Goal: Register for event/course

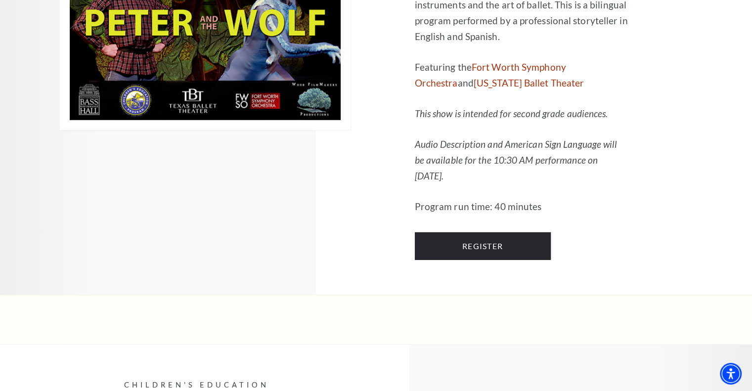
scroll to position [3180, 0]
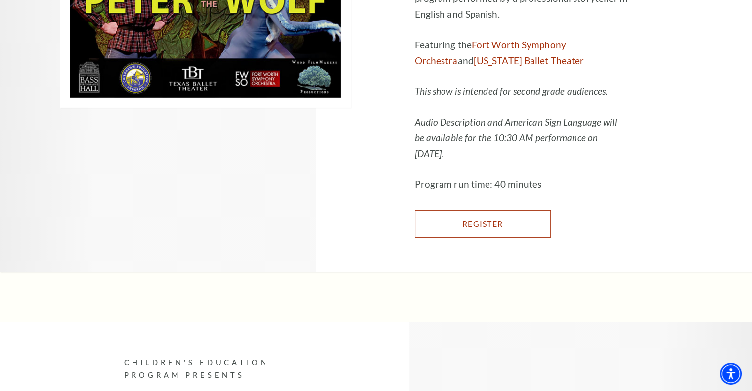
click at [490, 238] on link "Register" at bounding box center [483, 224] width 136 height 28
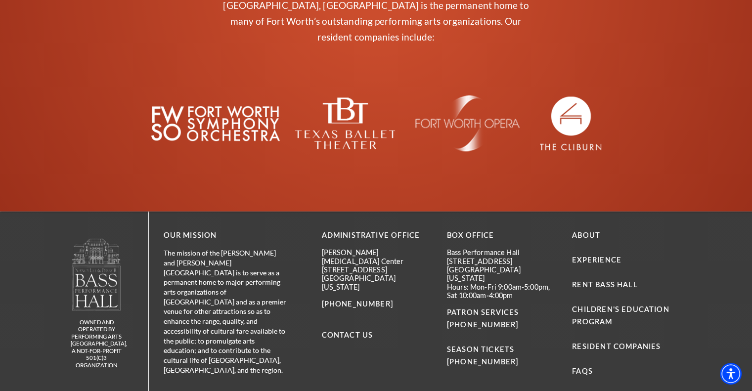
scroll to position [1830, 0]
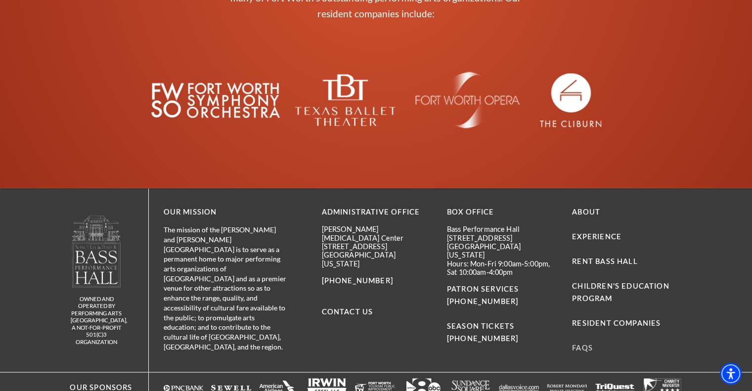
click at [584, 343] on link "FAQs" at bounding box center [582, 347] width 21 height 8
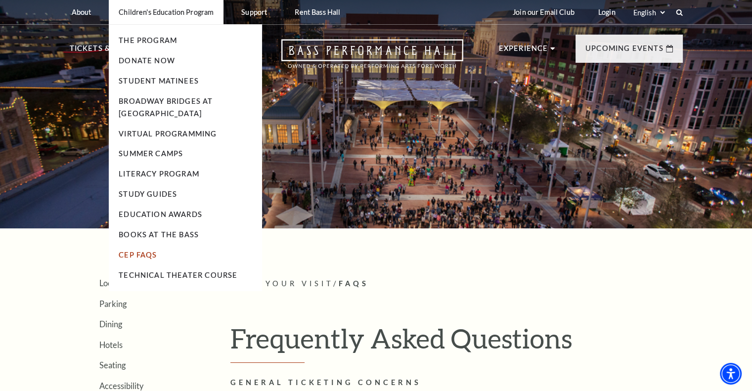
click at [146, 254] on link "CEP Faqs" at bounding box center [138, 255] width 38 height 8
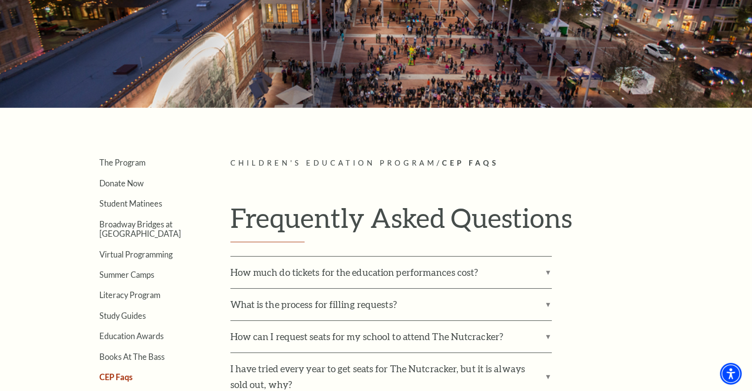
scroll to position [247, 0]
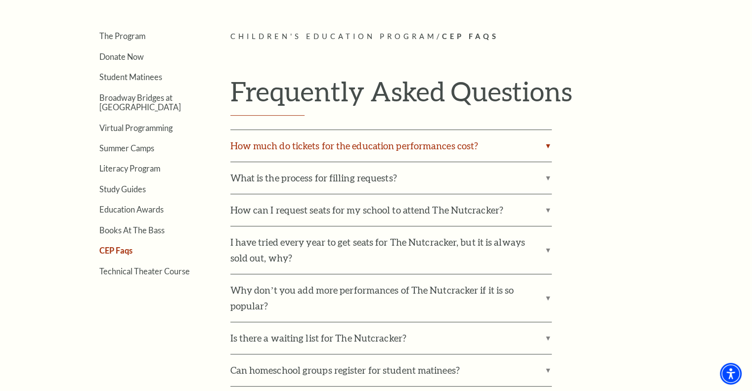
click at [453, 142] on label "How much do tickets for the education performances cost?" at bounding box center [390, 146] width 321 height 32
click at [0, 0] on input "How much do tickets for the education performances cost?" at bounding box center [0, 0] width 0 height 0
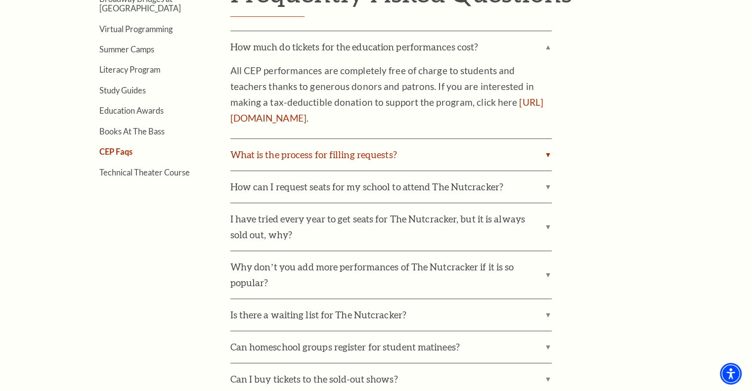
click at [535, 157] on label "What is the process for filling requests?" at bounding box center [390, 155] width 321 height 32
click at [0, 0] on input "What is the process for filling requests?" at bounding box center [0, 0] width 0 height 0
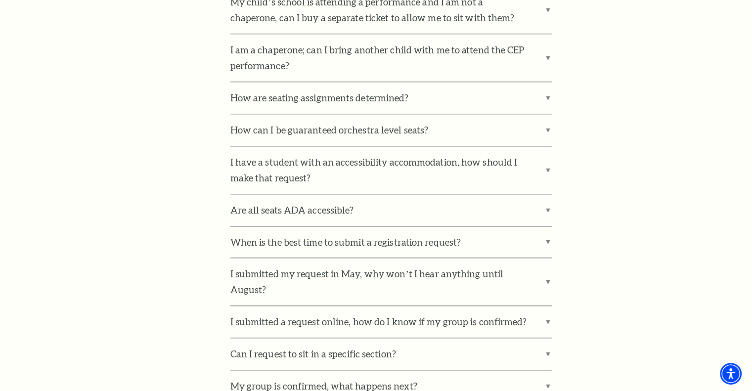
scroll to position [939, 0]
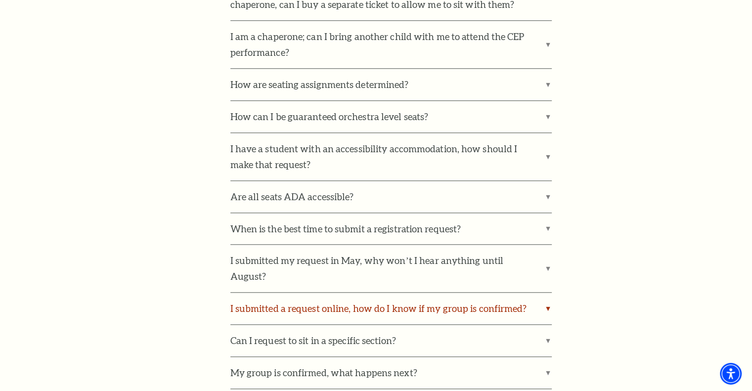
click at [550, 293] on label "I submitted a request online, how do I know if my group is confirmed?" at bounding box center [390, 309] width 321 height 32
click at [0, 0] on input "I submitted a request online, how do I know if my group is confirmed?" at bounding box center [0, 0] width 0 height 0
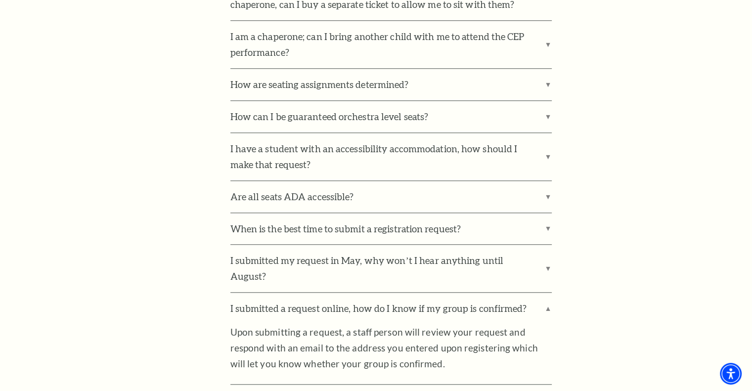
scroll to position [989, 0]
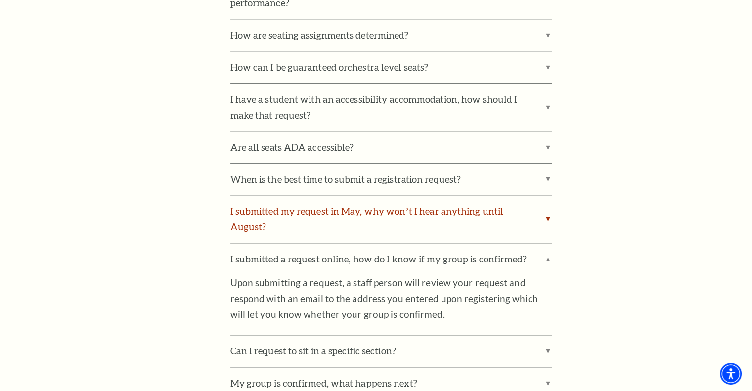
click at [538, 208] on label "I submitted my request in May, why won’t I hear anything until August?" at bounding box center [390, 218] width 321 height 47
click at [0, 0] on input "I submitted my request in May, why won’t I hear anything until August?" at bounding box center [0, 0] width 0 height 0
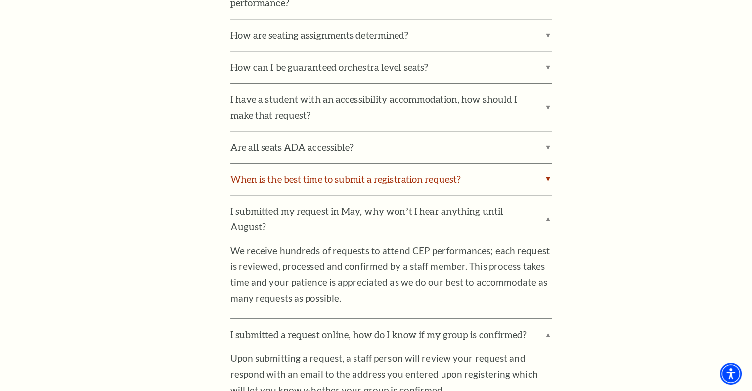
click at [548, 164] on label "When is the best time to submit a registration request?" at bounding box center [390, 180] width 321 height 32
click at [0, 0] on input "When is the best time to submit a registration request?" at bounding box center [0, 0] width 0 height 0
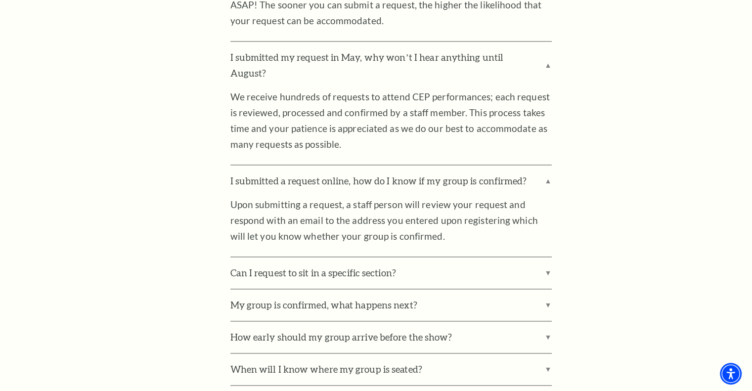
scroll to position [1236, 0]
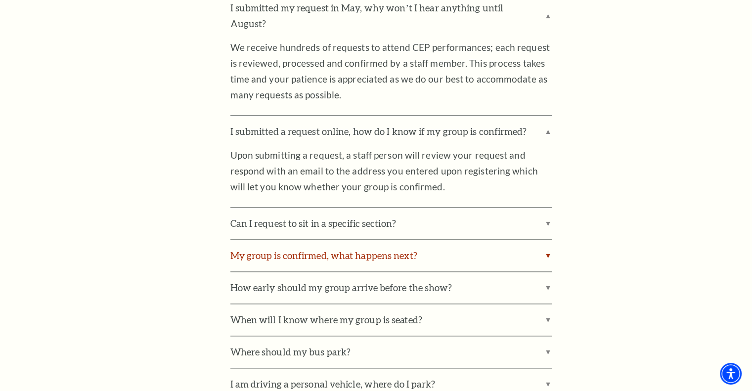
click at [546, 240] on label "My group is confirmed, what happens next?" at bounding box center [390, 256] width 321 height 32
click at [0, 0] on input "My group is confirmed, what happens next?" at bounding box center [0, 0] width 0 height 0
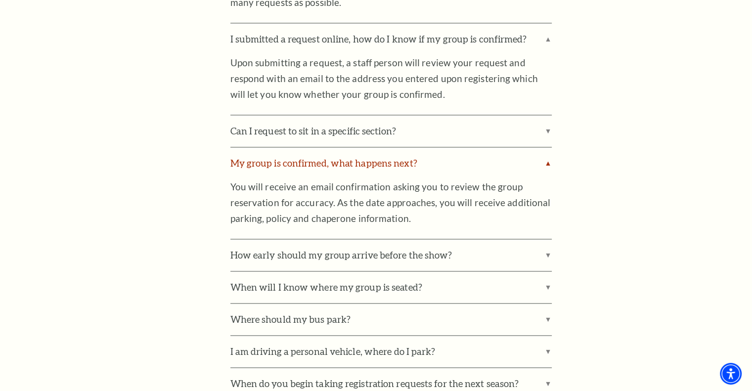
scroll to position [1335, 0]
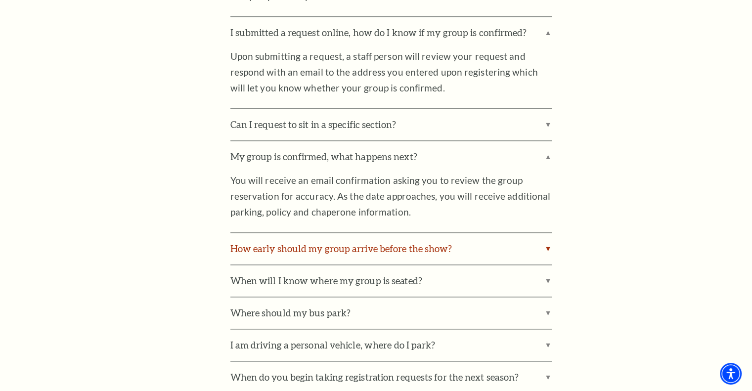
click at [546, 233] on label "How early should my group arrive before the show?" at bounding box center [390, 249] width 321 height 32
click at [0, 0] on input "How early should my group arrive before the show?" at bounding box center [0, 0] width 0 height 0
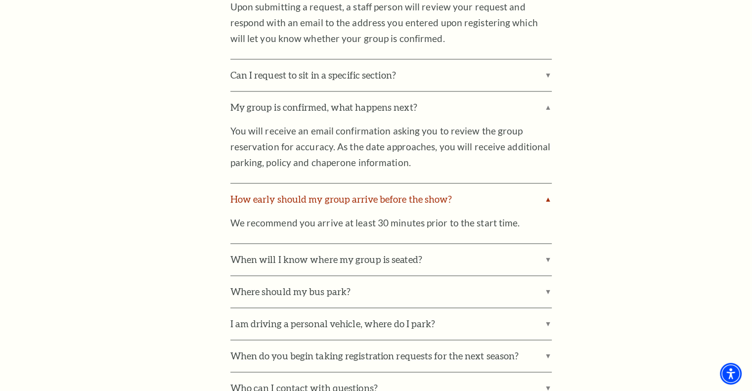
scroll to position [1434, 0]
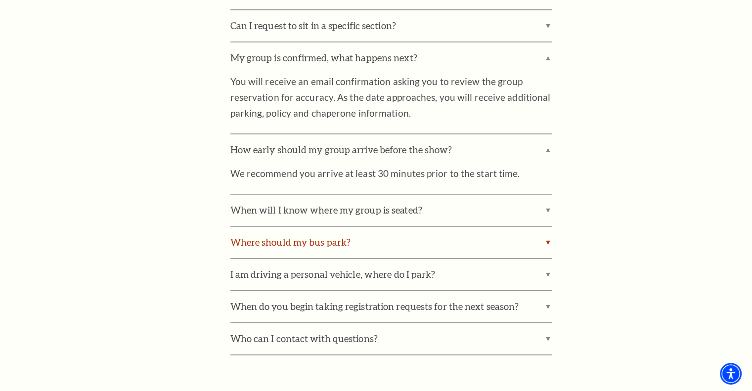
click at [545, 226] on label "Where should my bus park?" at bounding box center [390, 242] width 321 height 32
click at [0, 0] on input "Where should my bus park?" at bounding box center [0, 0] width 0 height 0
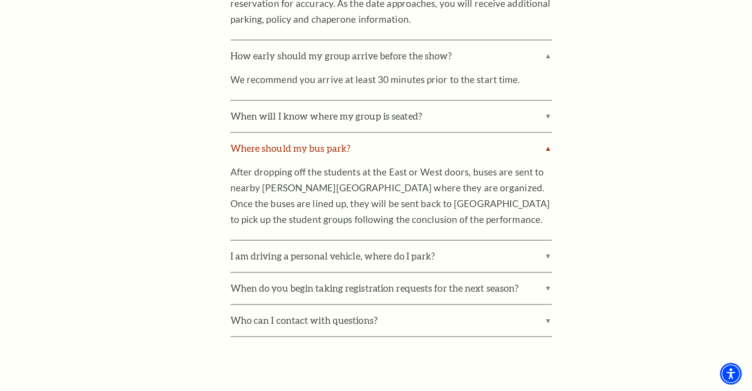
scroll to position [1532, 0]
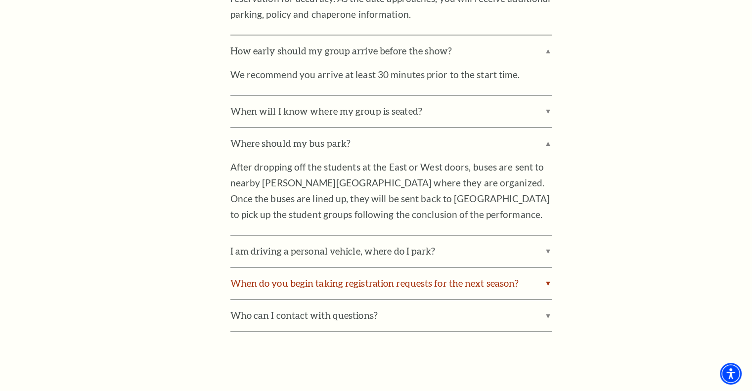
click at [545, 267] on label "When do you begin taking registration requests for the next season?" at bounding box center [390, 283] width 321 height 32
click at [0, 0] on input "When do you begin taking registration requests for the next season?" at bounding box center [0, 0] width 0 height 0
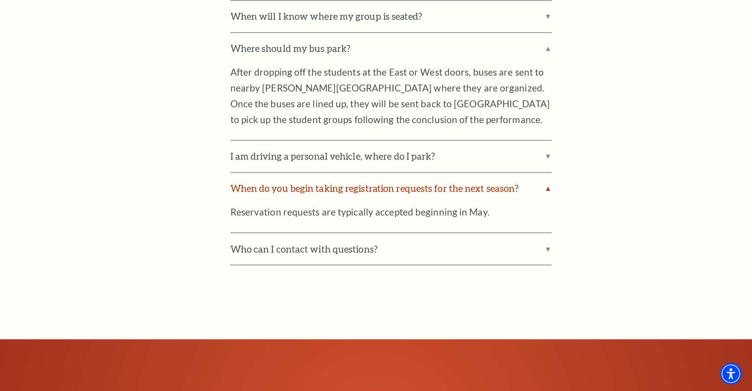
scroll to position [1631, 0]
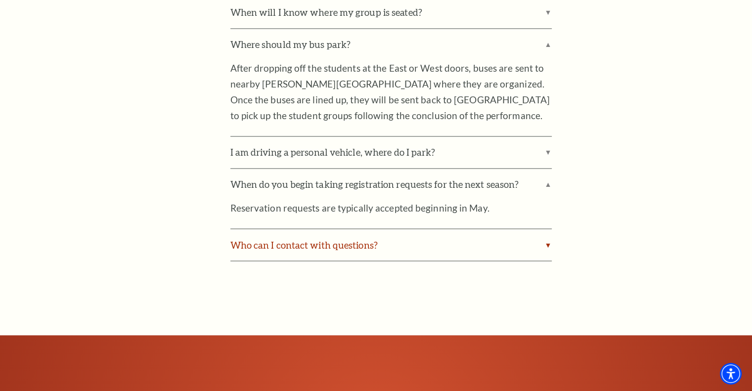
click at [547, 238] on label "Who can I contact with questions?" at bounding box center [390, 245] width 321 height 32
click at [0, 0] on input "Who can I contact with questions?" at bounding box center [0, 0] width 0 height 0
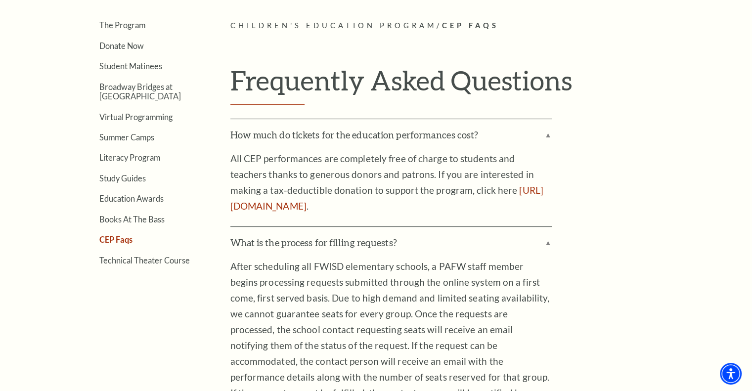
scroll to position [262, 0]
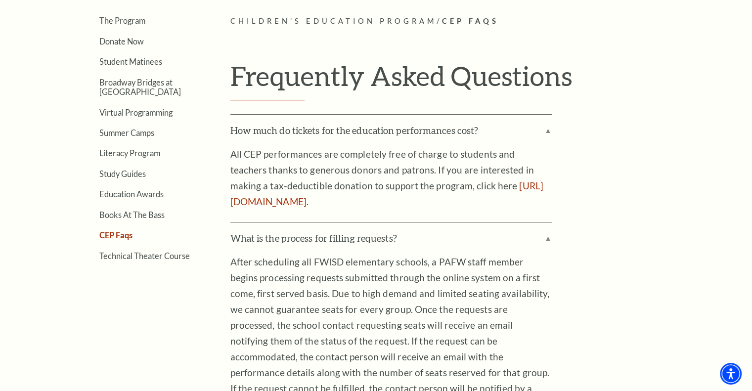
drag, startPoint x: 753, startPoint y: 236, endPoint x: 636, endPoint y: 332, distance: 151.4
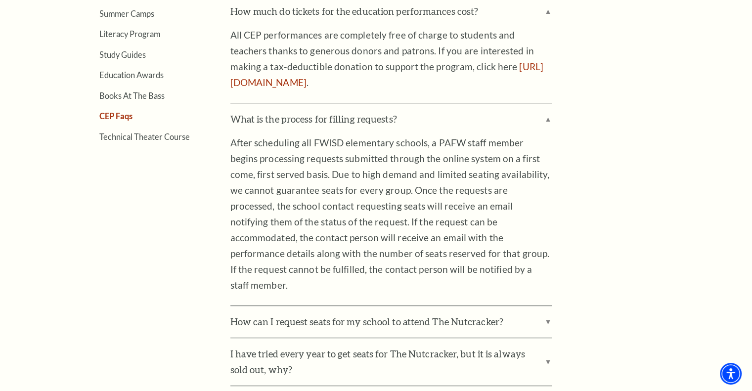
scroll to position [363, 0]
